Goal: Task Accomplishment & Management: Use online tool/utility

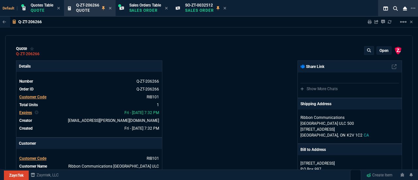
select select "4: SHAD"
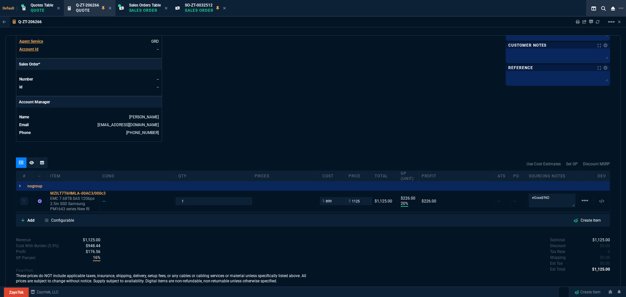
scroll to position [265, 0]
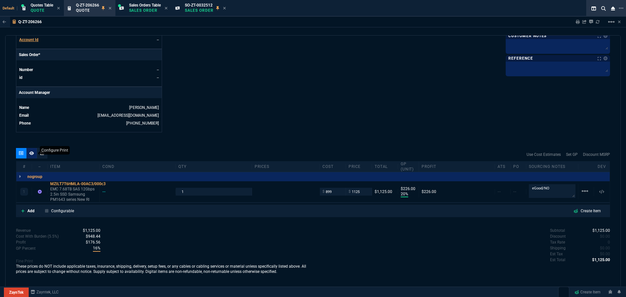
click at [30, 154] on icon at bounding box center [31, 153] width 5 height 4
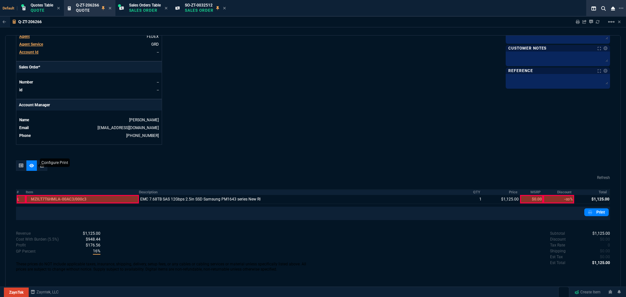
scroll to position [252, 0]
click at [417, 179] on link "Print" at bounding box center [597, 212] width 24 height 8
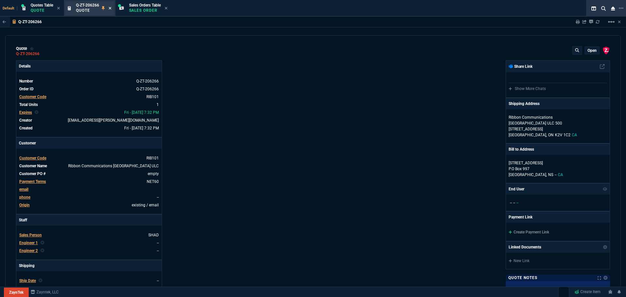
click at [111, 7] on icon at bounding box center [110, 8] width 3 height 4
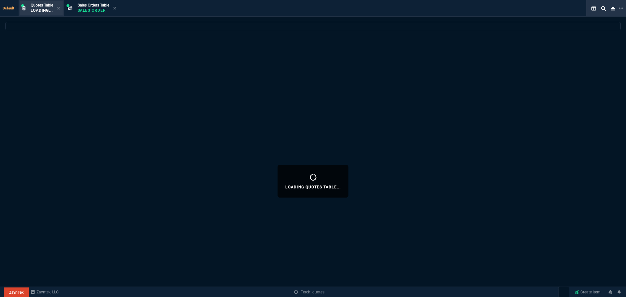
click at [42, 8] on p "Loading..." at bounding box center [42, 10] width 23 height 5
select select
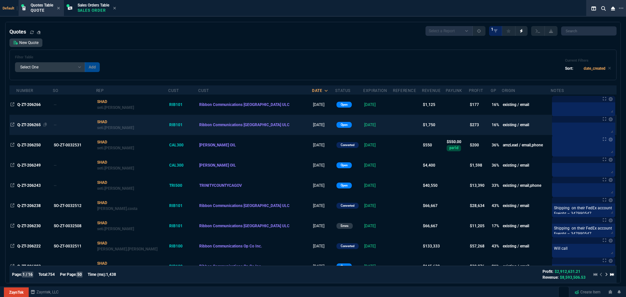
click at [30, 123] on span "Q-ZT-206265" at bounding box center [28, 125] width 23 height 5
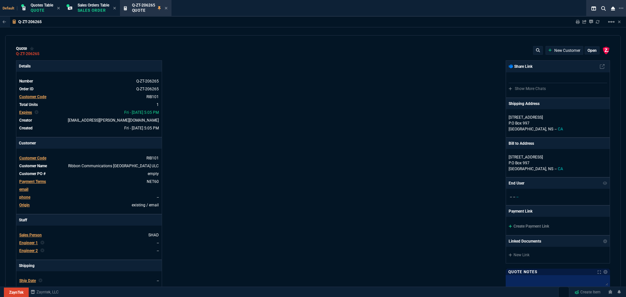
type input "20"
type input "350"
click at [166, 9] on icon at bounding box center [166, 8] width 3 height 4
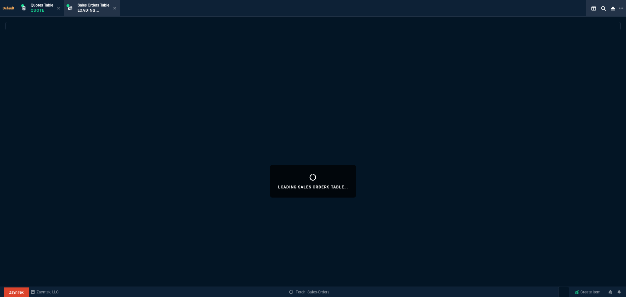
select select
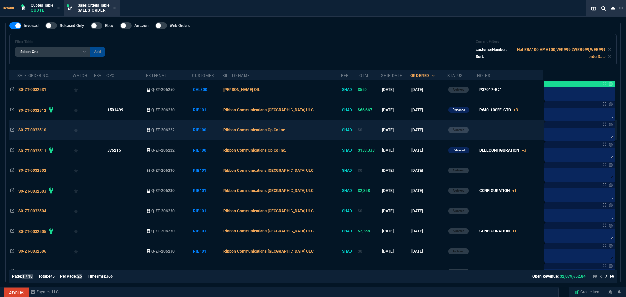
scroll to position [16, 0]
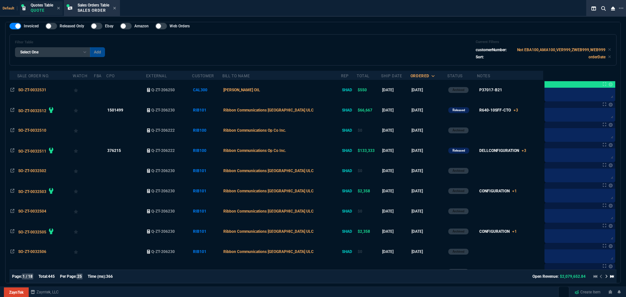
click at [42, 8] on p "Quote" at bounding box center [42, 10] width 23 height 5
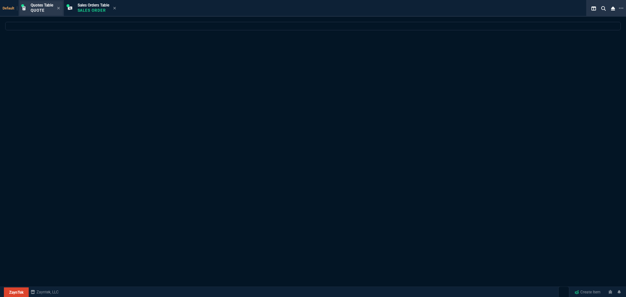
scroll to position [0, 0]
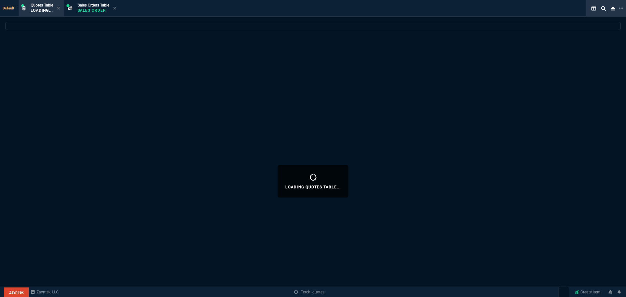
select select
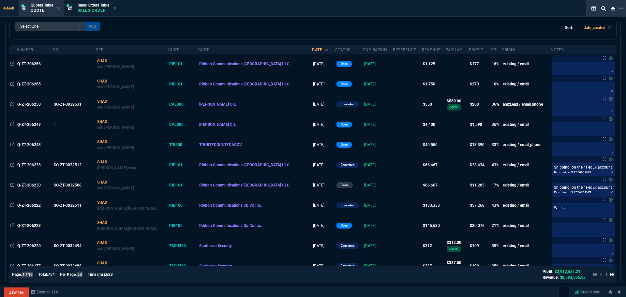
scroll to position [42, 0]
